Goal: Information Seeking & Learning: Find specific fact

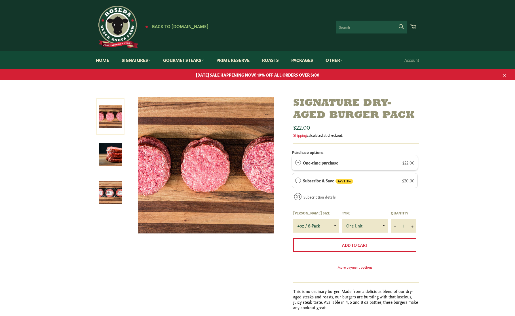
click at [401, 26] on form "Search Search" at bounding box center [371, 27] width 71 height 13
type input "burger sale"
click at [394, 21] on button "Search" at bounding box center [400, 27] width 13 height 12
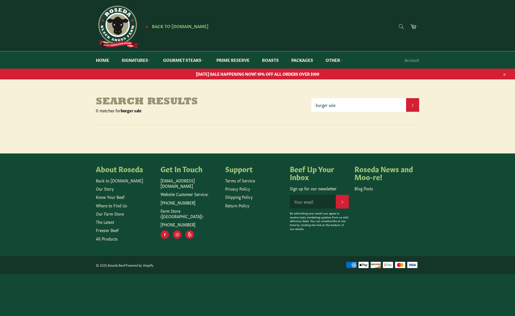
click at [401, 25] on form "Search Search" at bounding box center [400, 27] width 13 height 13
type input "hot dog sale"
click at [394, 21] on button "Search" at bounding box center [400, 27] width 13 height 12
